Goal: Information Seeking & Learning: Learn about a topic

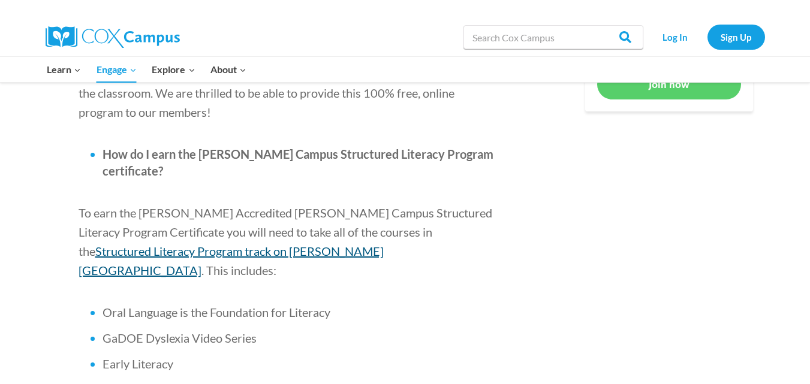
scroll to position [704, 0]
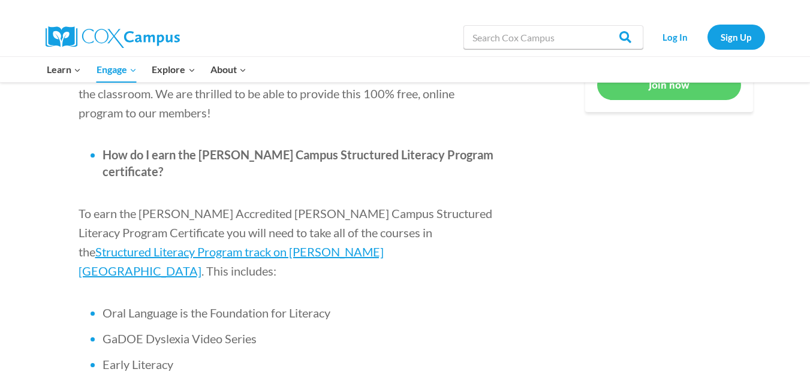
click at [209, 332] on span "GaDOE Dyslexia Video Series" at bounding box center [180, 339] width 154 height 14
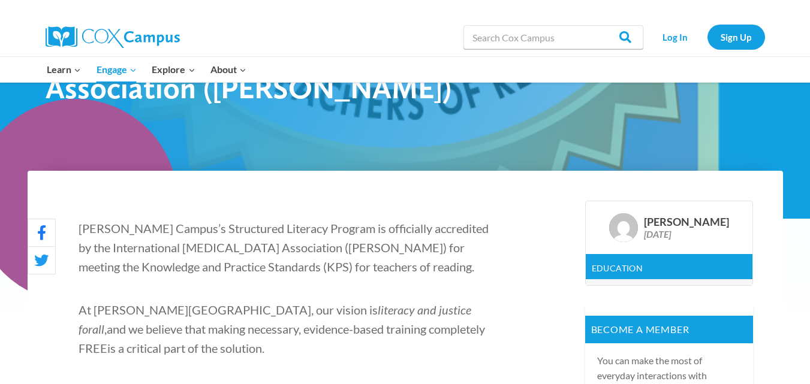
scroll to position [247, 0]
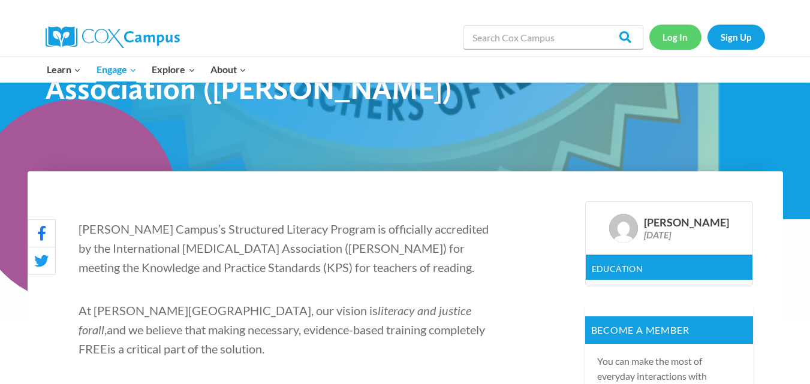
click at [677, 36] on link "Log In" at bounding box center [675, 37] width 52 height 25
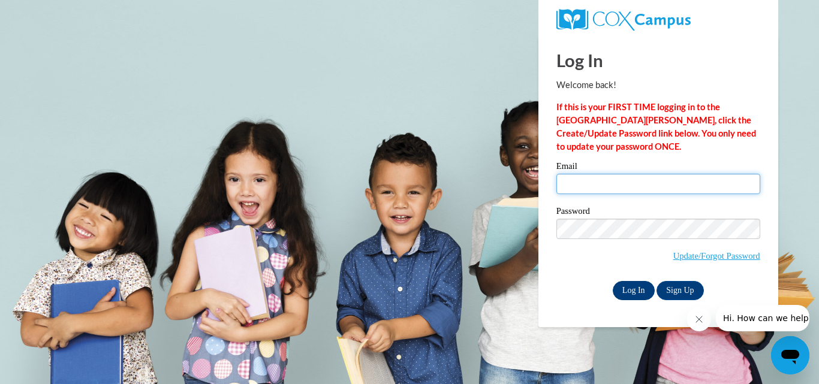
type input "tesc_cbaker@tccsa.net"
click at [626, 289] on input "Log In" at bounding box center [634, 290] width 42 height 19
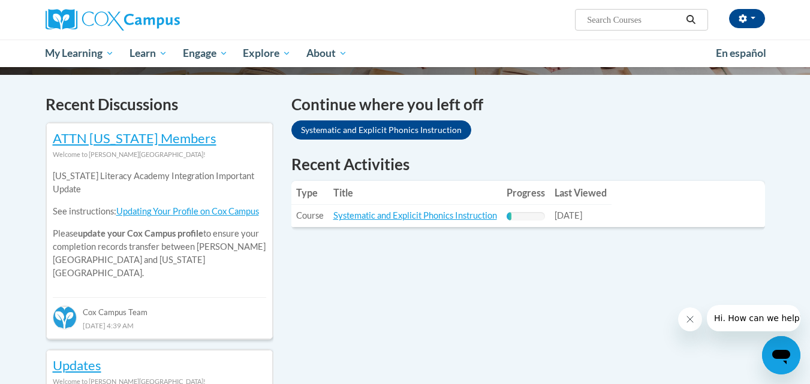
scroll to position [345, 0]
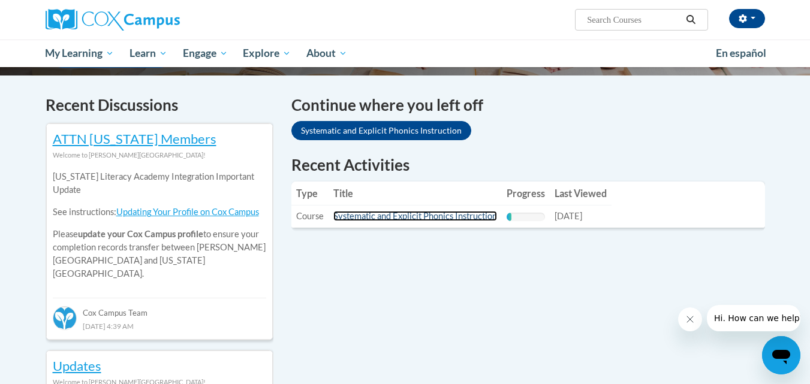
click at [377, 213] on link "Systematic and Explicit Phonics Instruction" at bounding box center [415, 216] width 164 height 10
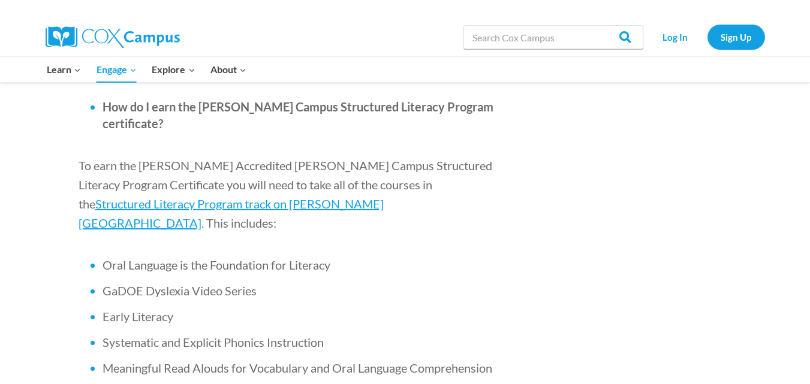
scroll to position [695, 0]
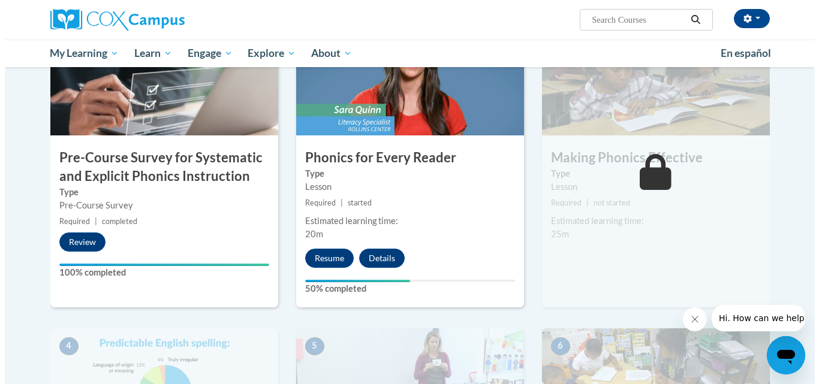
scroll to position [299, 0]
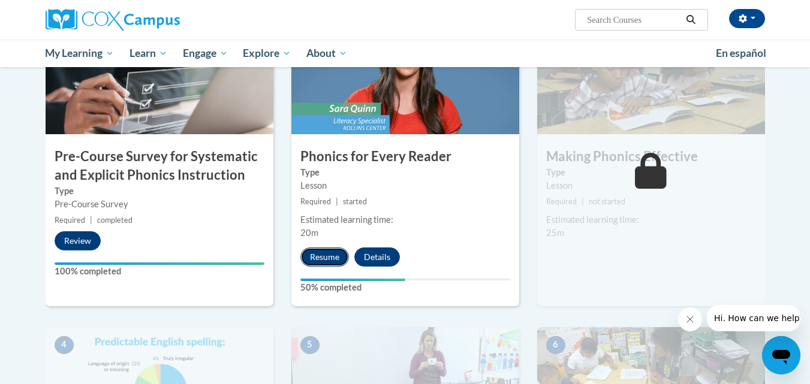
click at [315, 255] on button "Resume" at bounding box center [324, 257] width 49 height 19
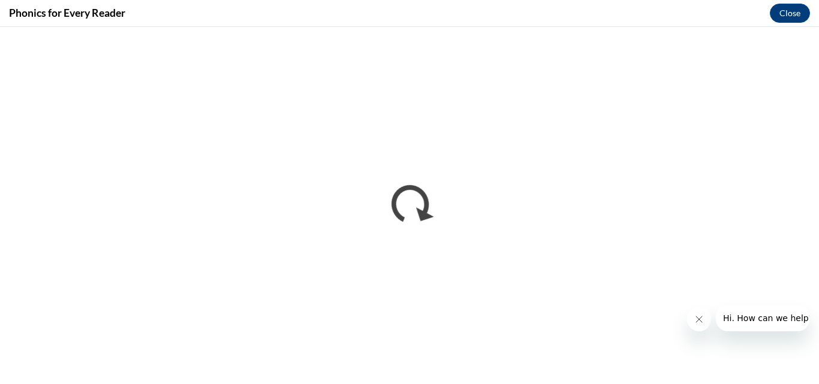
scroll to position [0, 0]
